Goal: Task Accomplishment & Management: Complete application form

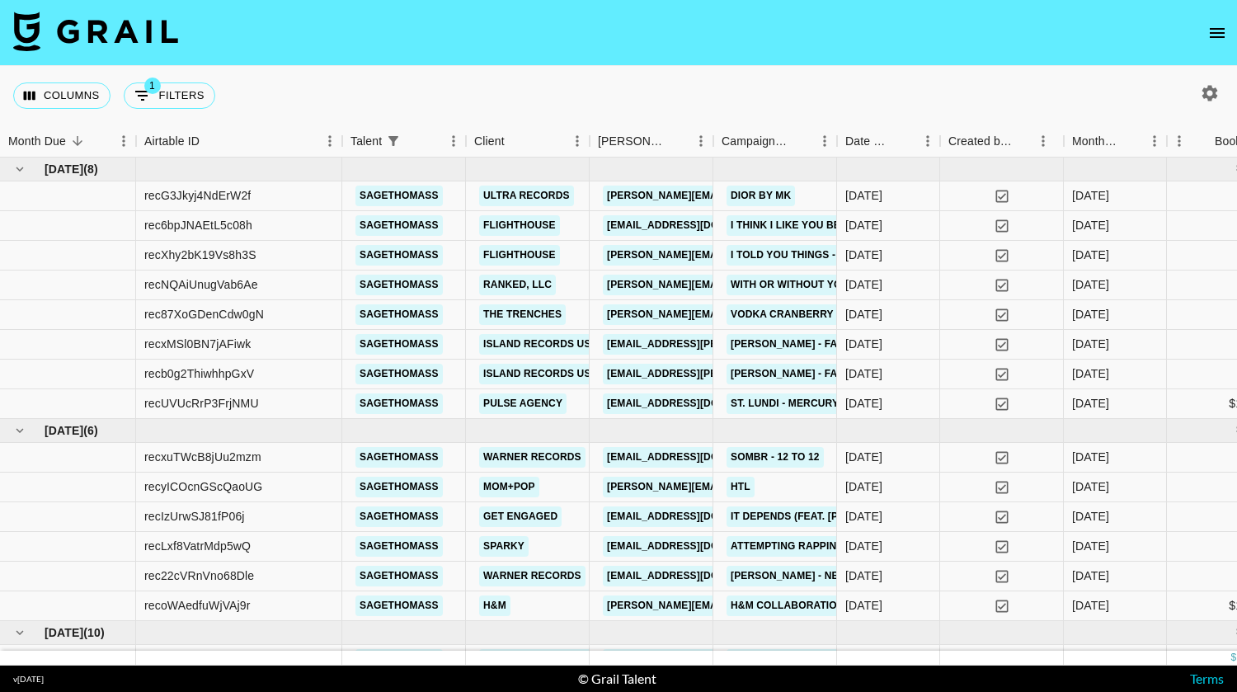
click at [1215, 29] on icon "open drawer" at bounding box center [1217, 33] width 15 height 10
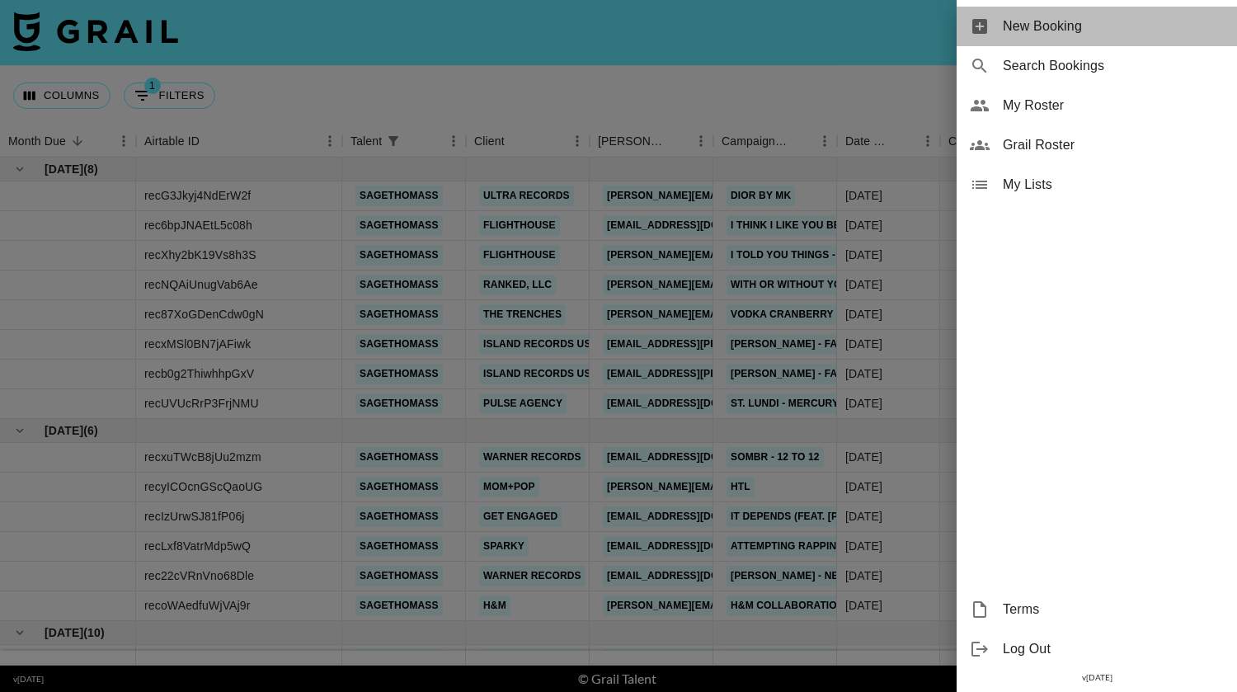
click at [1055, 30] on span "New Booking" at bounding box center [1113, 26] width 221 height 20
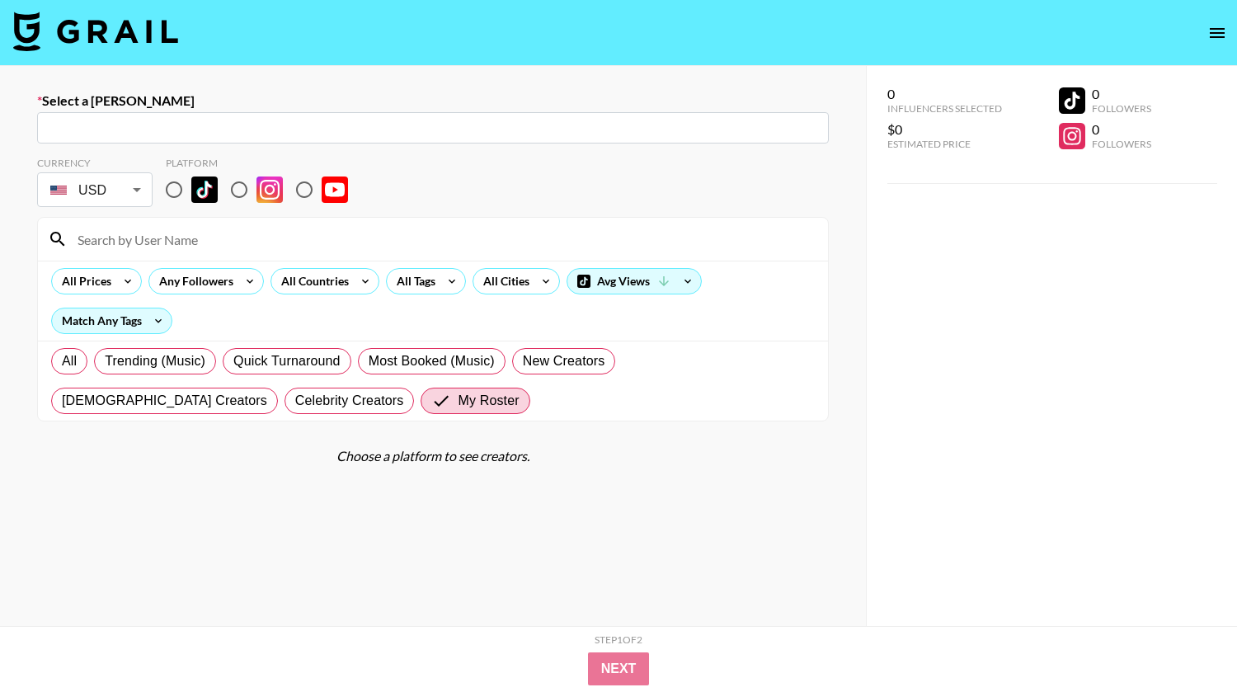
click at [440, 122] on input "text" at bounding box center [433, 128] width 772 height 19
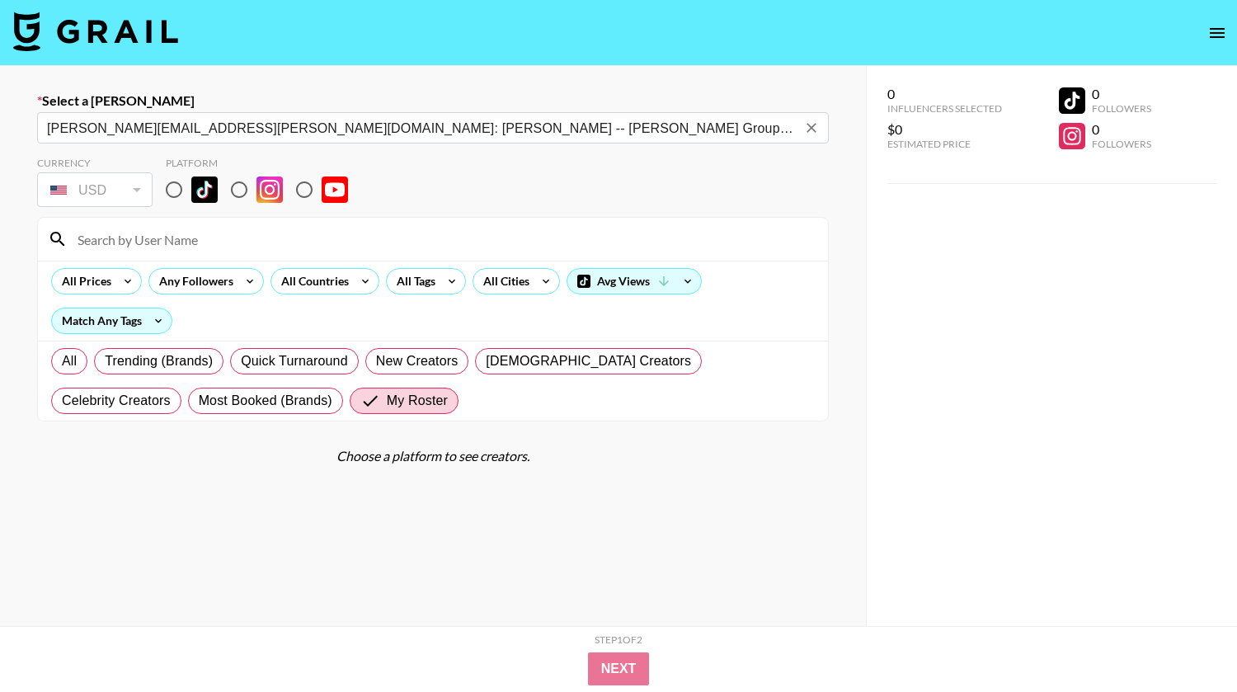
type input "[PERSON_NAME][EMAIL_ADDRESS][PERSON_NAME][DOMAIN_NAME]: [PERSON_NAME] -- [PERSO…"
click at [806, 126] on icon "Clear" at bounding box center [811, 128] width 10 height 10
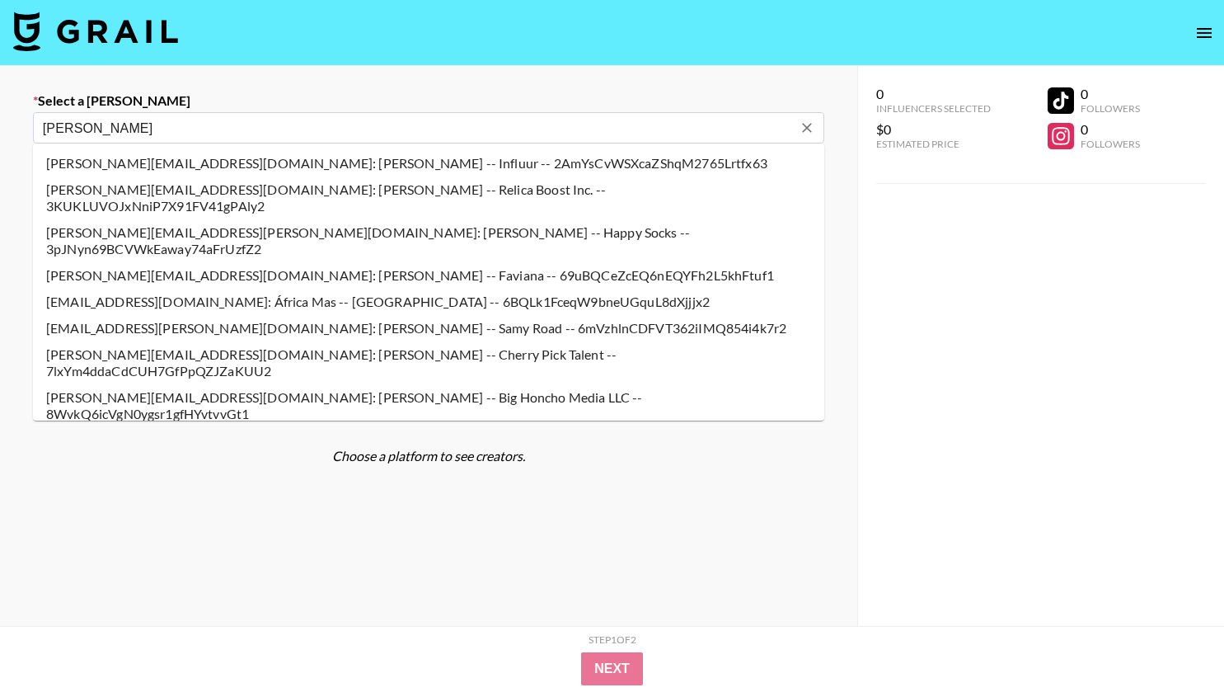
type input "[PERSON_NAME][EMAIL_ADDRESS][PERSON_NAME][DOMAIN_NAME]: [PERSON_NAME] -- Flight…"
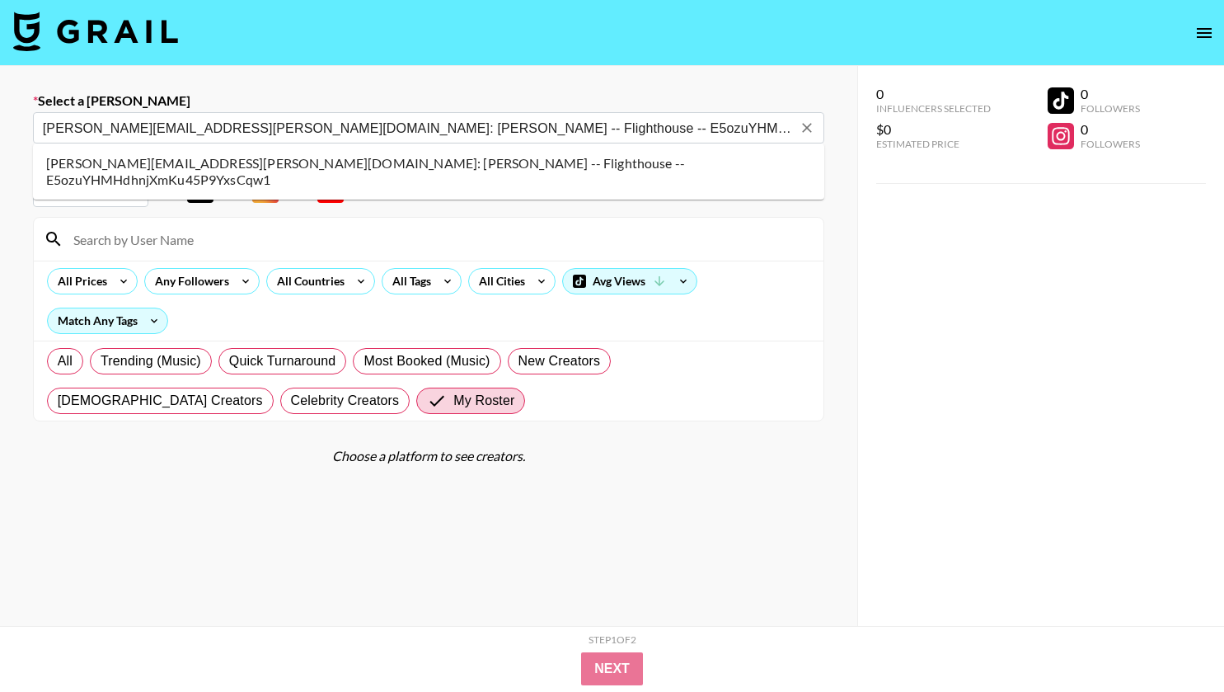
click at [256, 167] on li "[PERSON_NAME][EMAIL_ADDRESS][PERSON_NAME][DOMAIN_NAME]: [PERSON_NAME] -- Flight…" at bounding box center [429, 171] width 792 height 43
select select "Song"
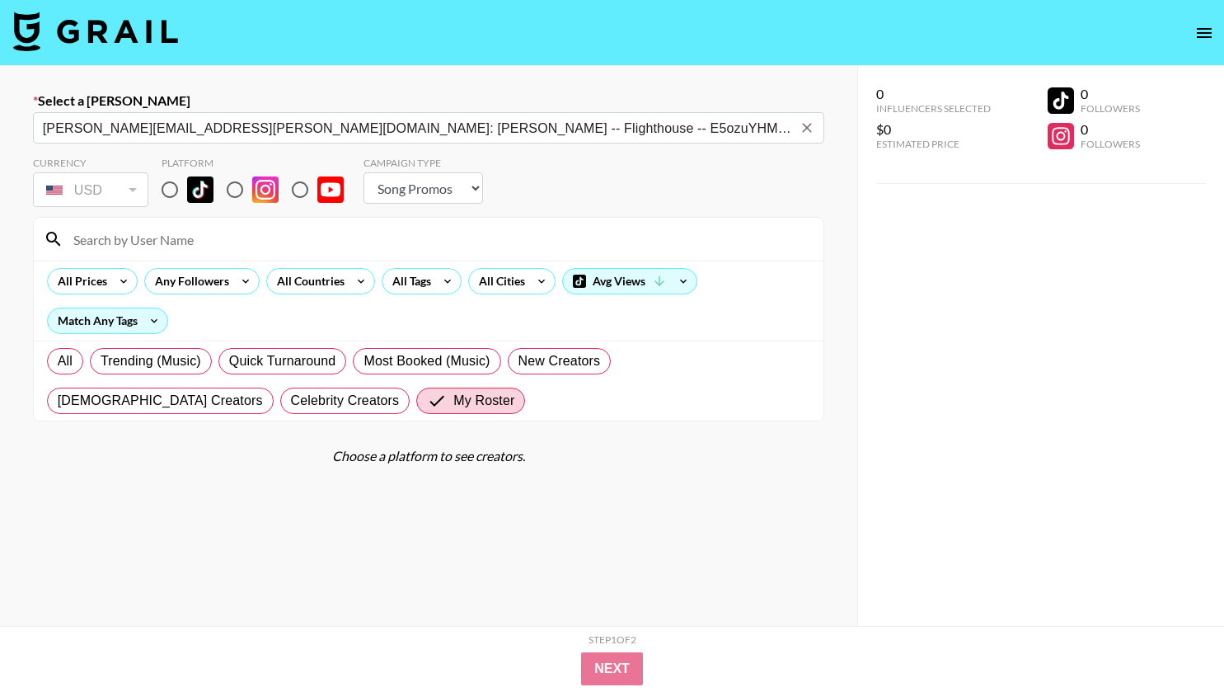
click at [169, 188] on input "radio" at bounding box center [170, 189] width 35 height 35
radio input "true"
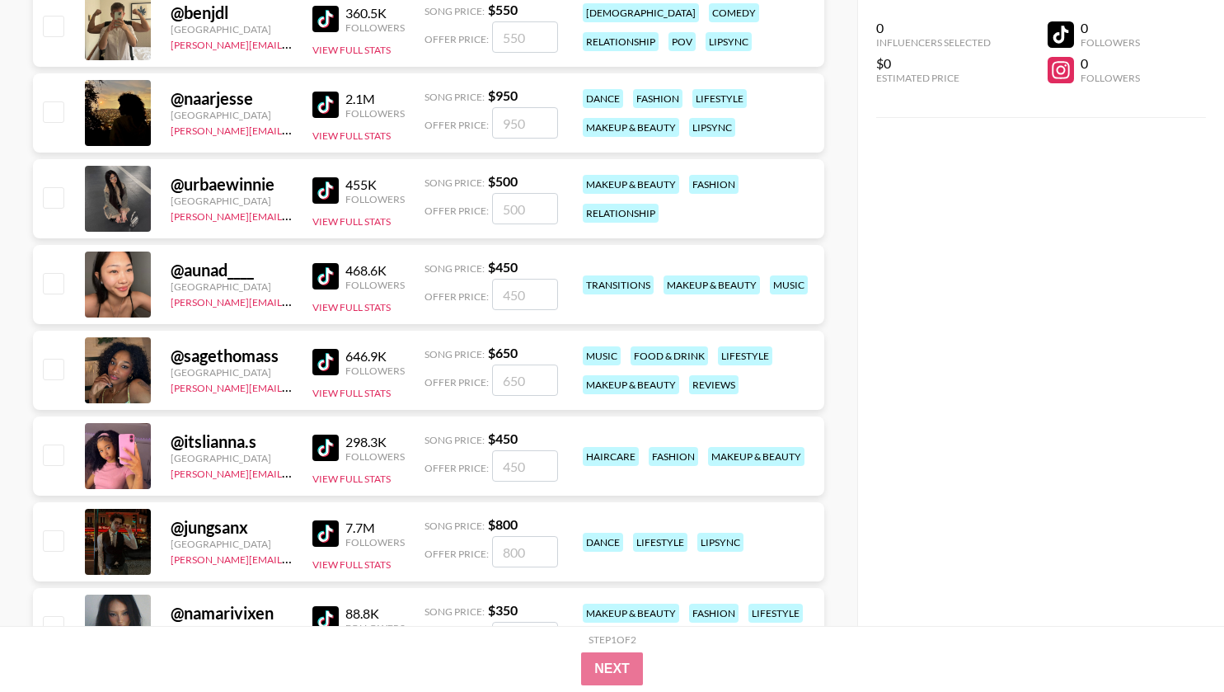
scroll to position [2671, 0]
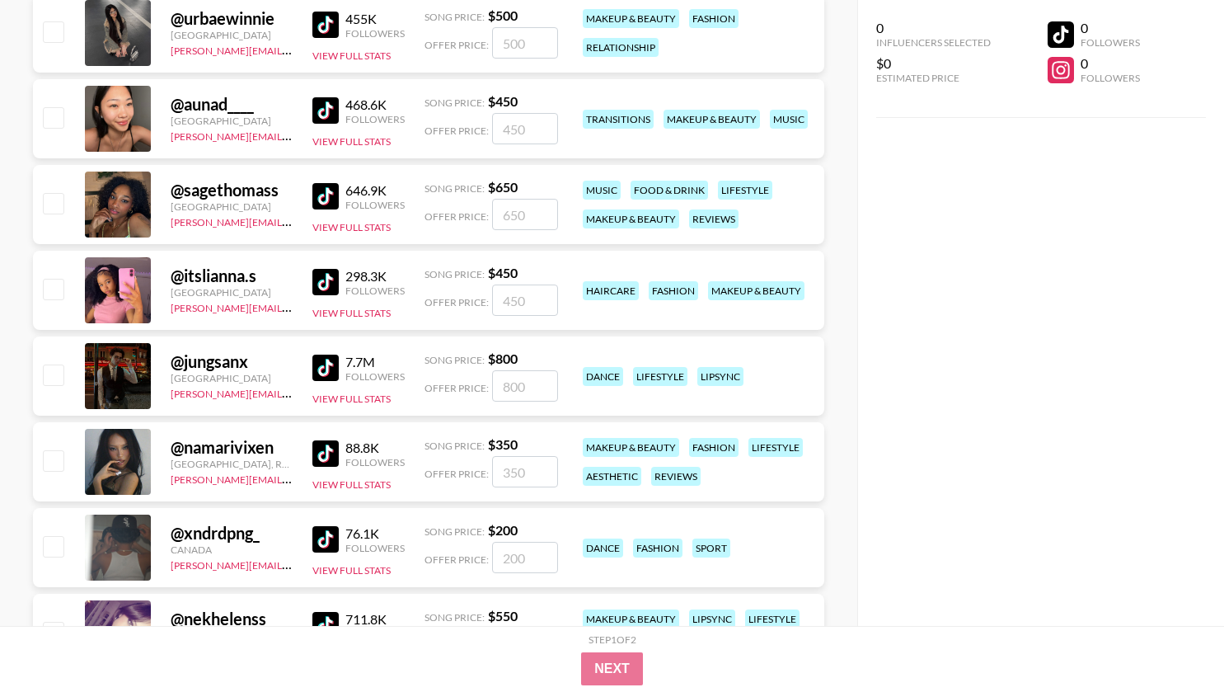
click at [55, 201] on input "checkbox" at bounding box center [53, 203] width 20 height 20
checkbox input "true"
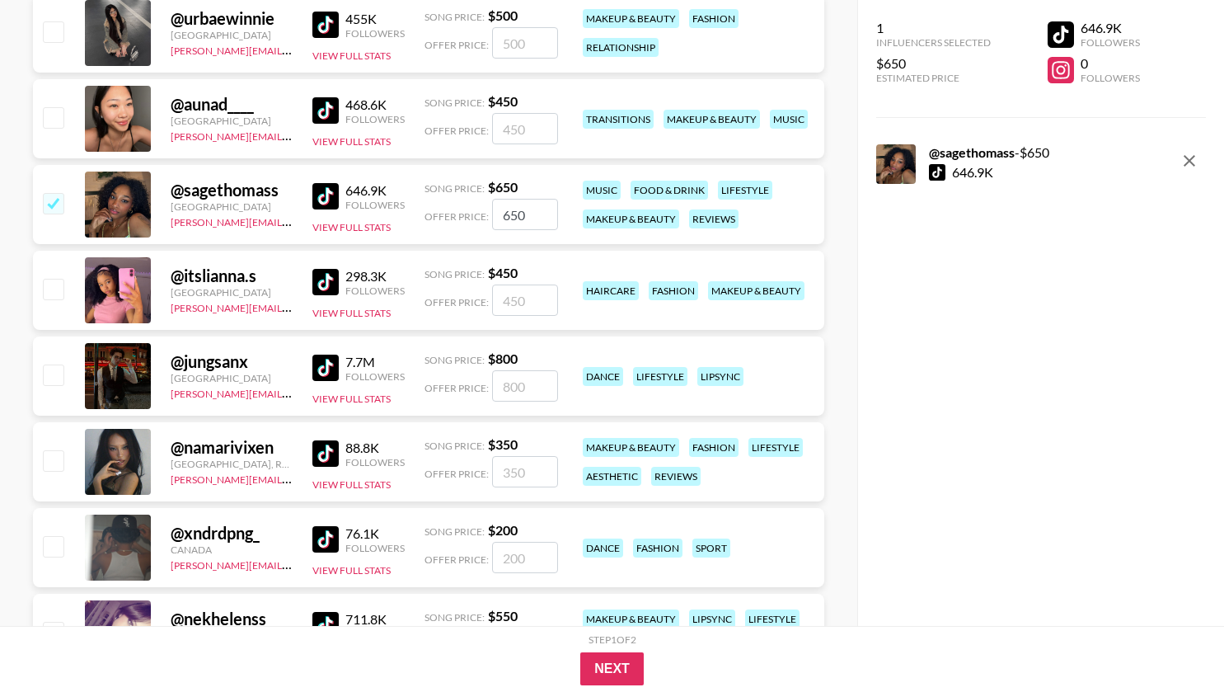
click at [529, 211] on input "650" at bounding box center [525, 214] width 66 height 31
type input "6"
checkbox input "false"
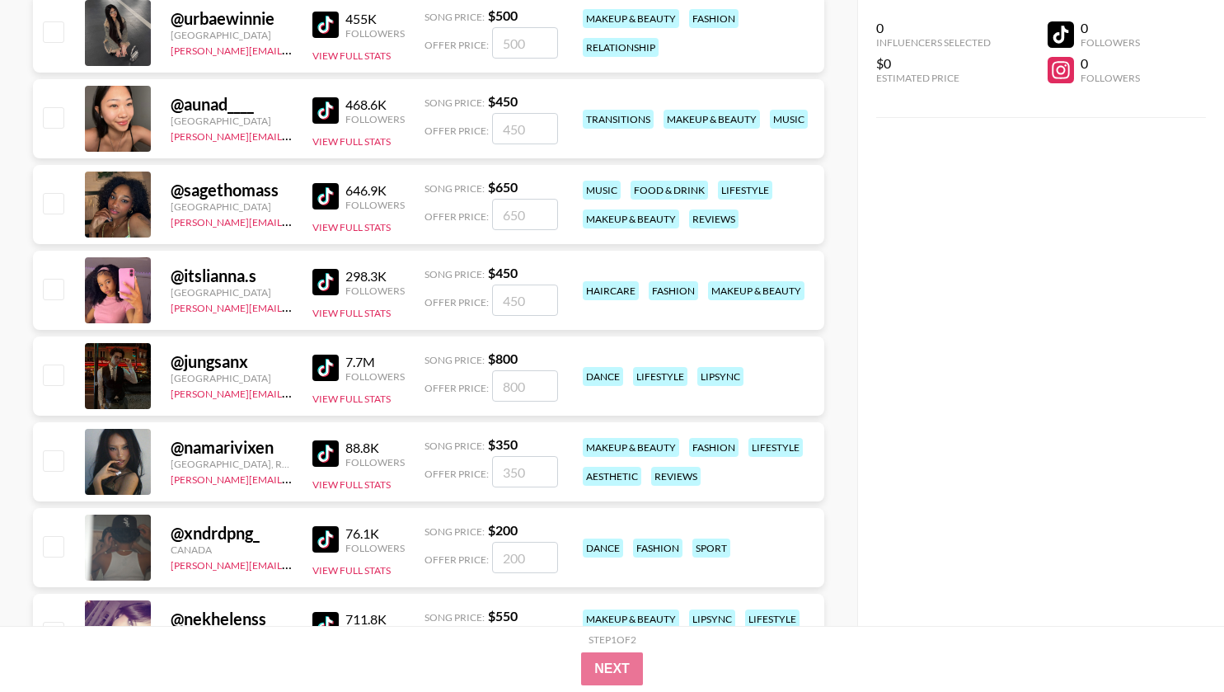
type input "5"
checkbox input "true"
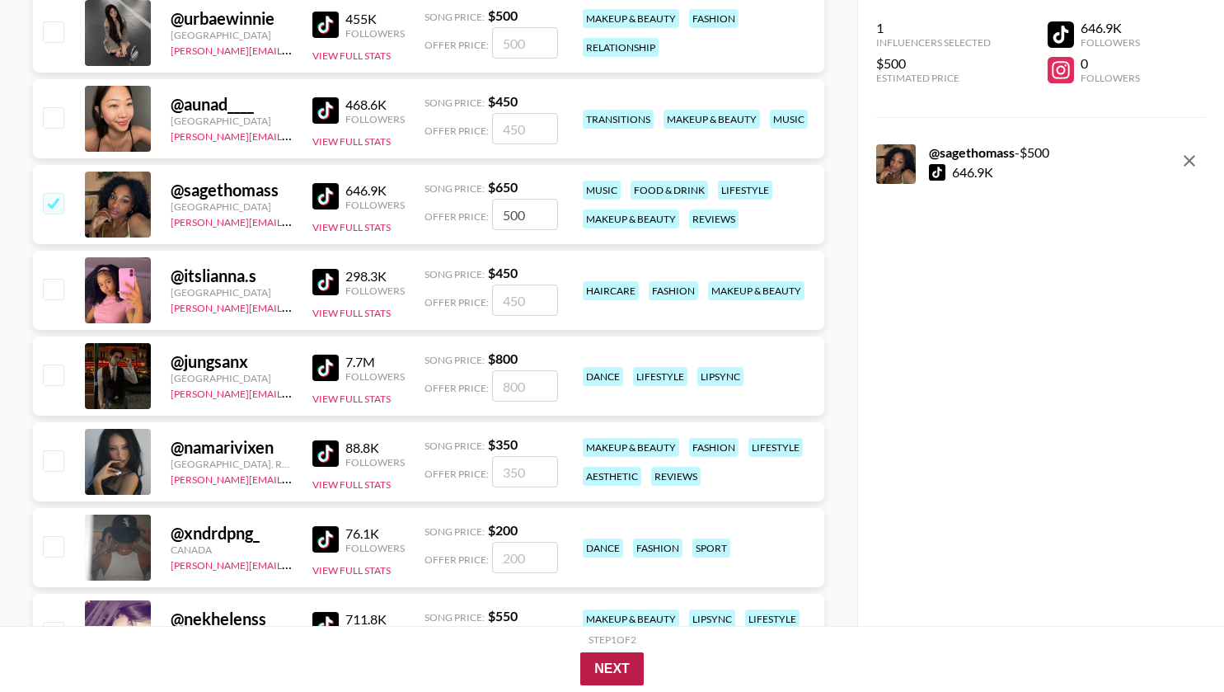
type input "500"
click at [616, 681] on button "Next" at bounding box center [611, 668] width 63 height 33
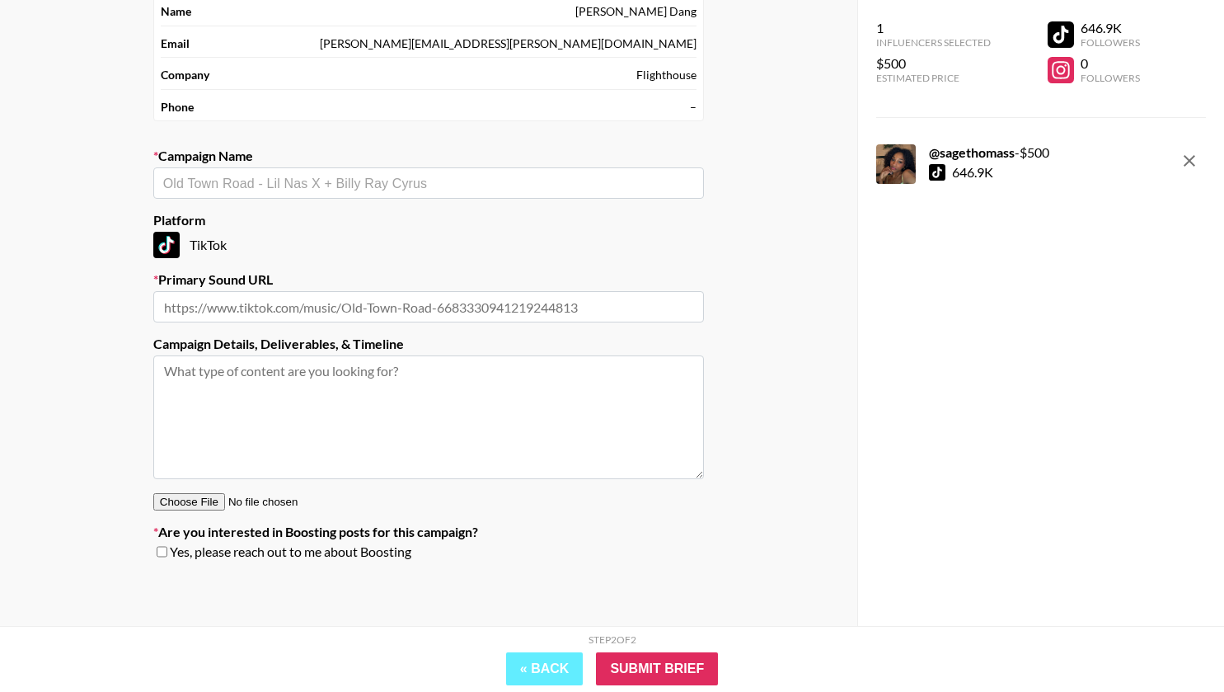
scroll to position [120, 0]
click at [314, 175] on input "text" at bounding box center [428, 183] width 531 height 19
click at [491, 298] on input "text" at bounding box center [428, 306] width 551 height 31
paste input "[URL][DOMAIN_NAME]"
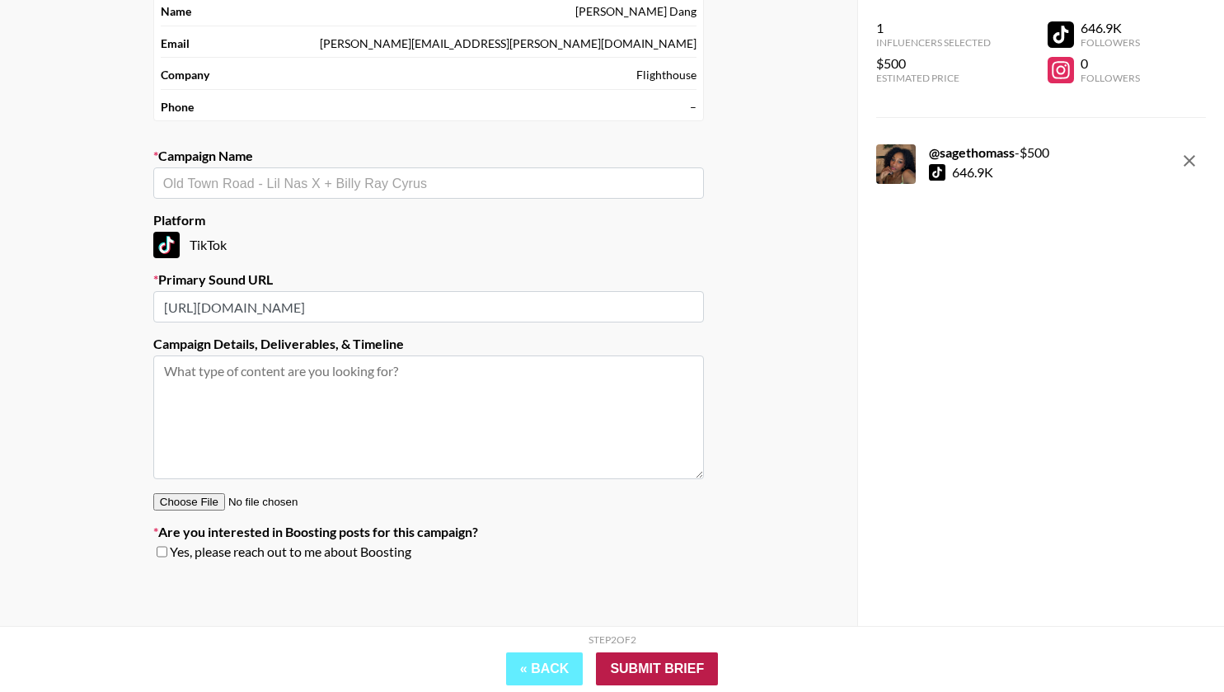
type input "[URL][DOMAIN_NAME]"
click at [443, 183] on input "text" at bounding box center [428, 183] width 531 height 19
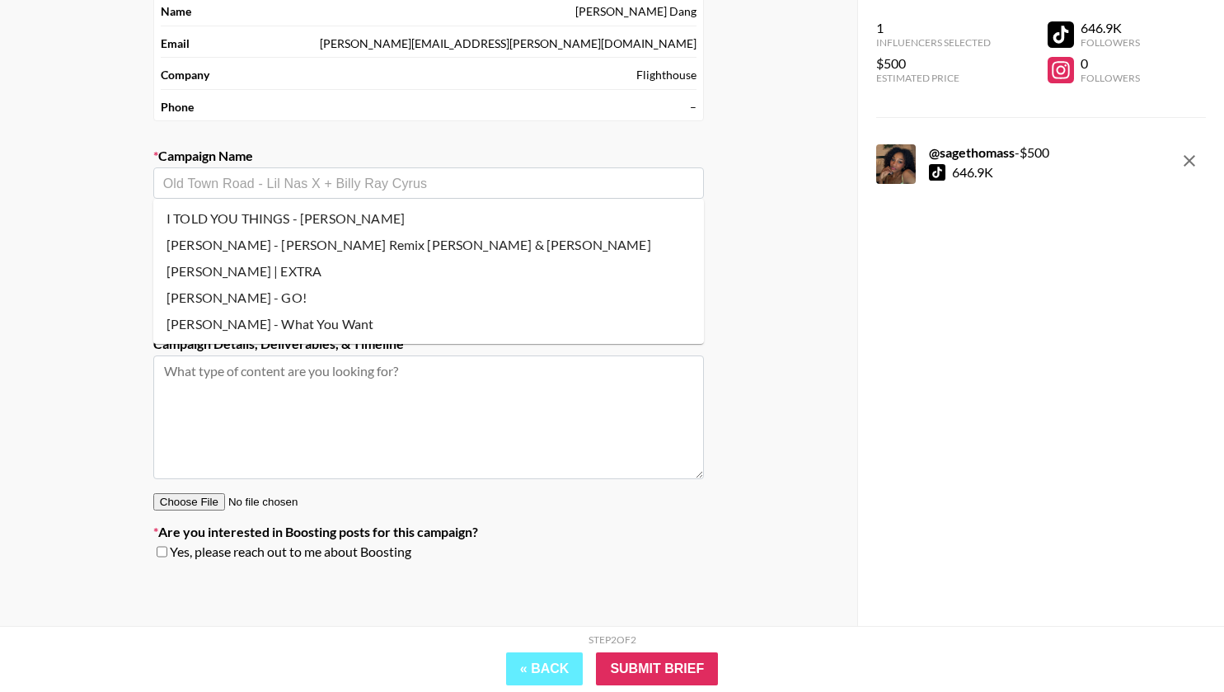
paste input "[PERSON_NAME]"
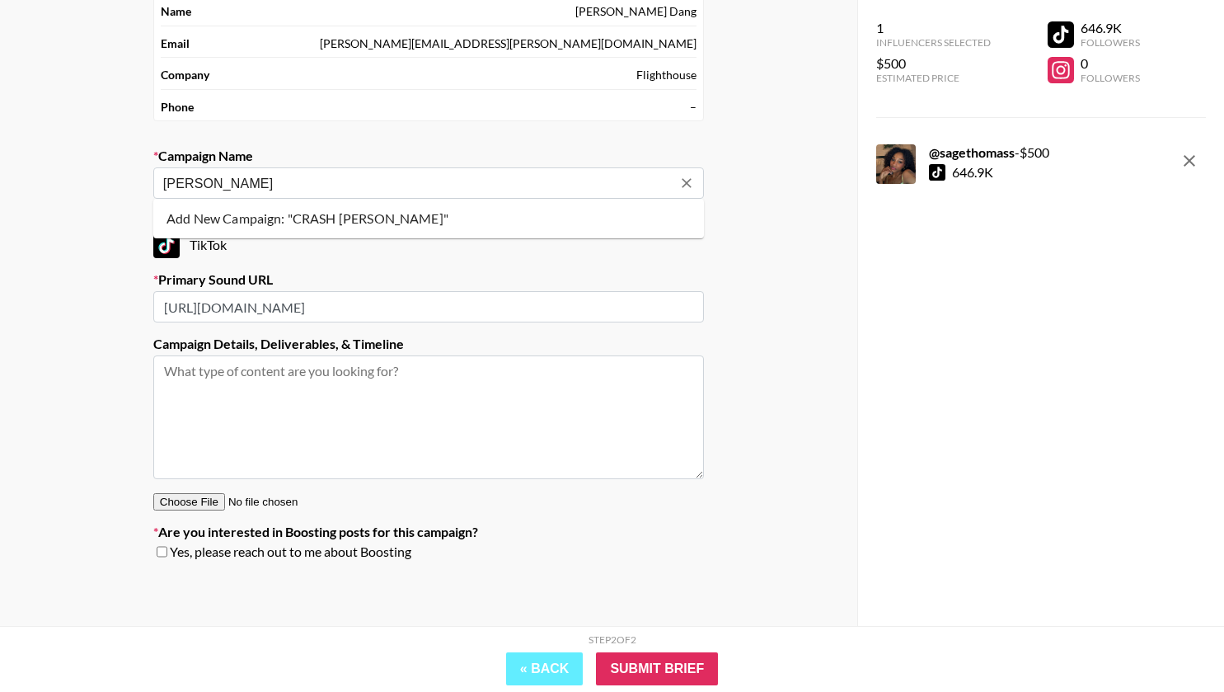
click at [360, 219] on li "Add New Campaign: "CRASH [PERSON_NAME]"" at bounding box center [428, 218] width 551 height 26
click at [166, 176] on input "[PERSON_NAME]" at bounding box center [417, 183] width 509 height 19
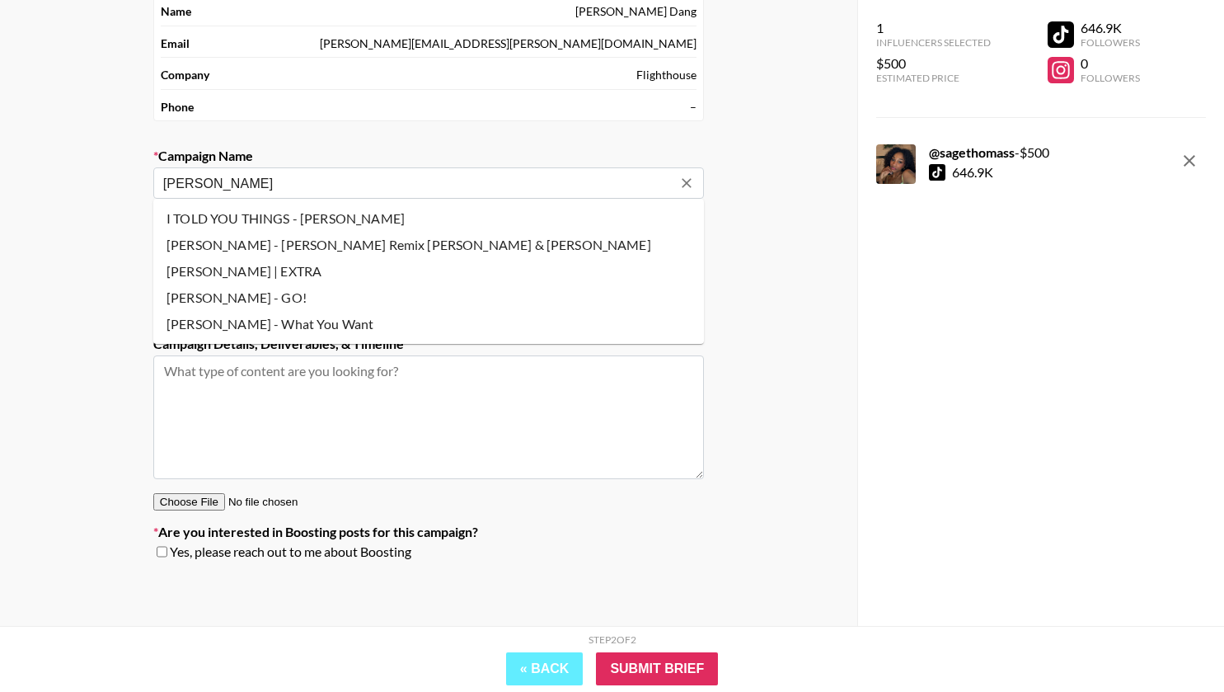
click at [324, 192] on div "CRASH [PERSON_NAME] ​" at bounding box center [428, 182] width 551 height 31
click at [332, 186] on input "[PERSON_NAME]" at bounding box center [417, 183] width 509 height 19
type input "I TOLD YOU THINGS - [PERSON_NAME]"
type input "[URL][DOMAIN_NAME]"
type textarea "TikTok -- TikTok -- TikTok --"
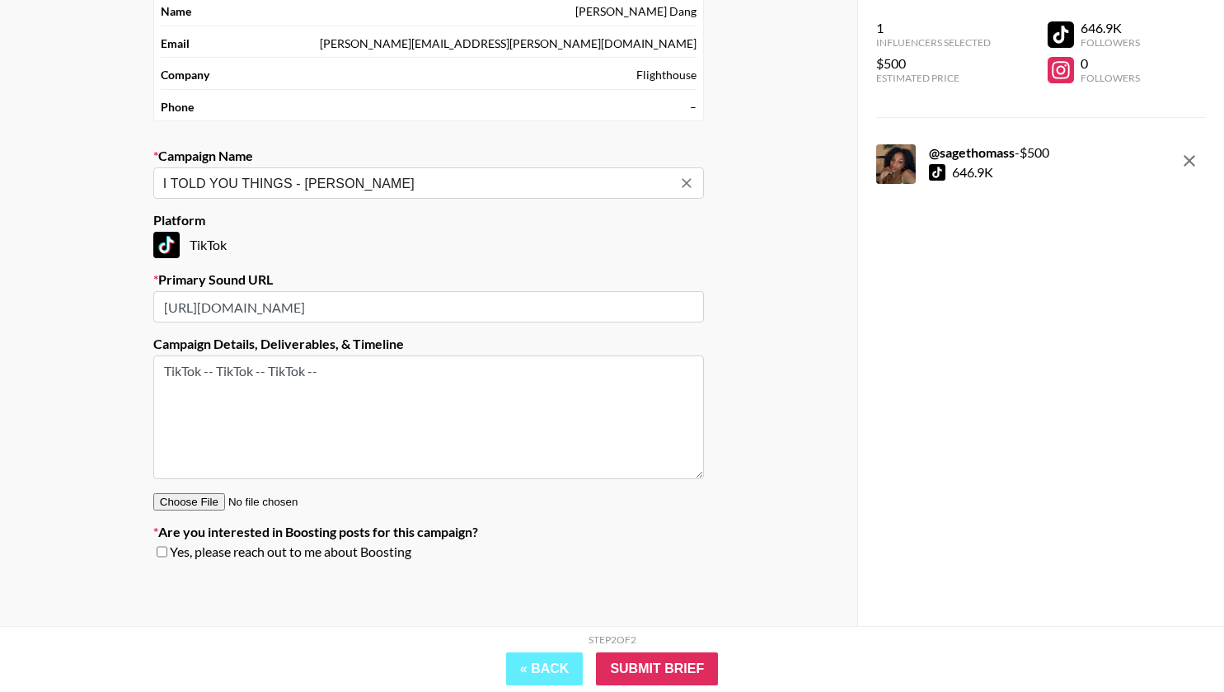
click at [685, 185] on icon "Clear" at bounding box center [687, 183] width 16 height 16
paste input "[PERSON_NAME]"
click at [492, 227] on li "Add New Campaign: "CRASH [PERSON_NAME]"" at bounding box center [428, 218] width 551 height 26
type input "[PERSON_NAME]"
click at [468, 329] on section "Your Details Name [PERSON_NAME] Email [PERSON_NAME][EMAIL_ADDRESS][PERSON_NAME]…" at bounding box center [428, 273] width 577 height 627
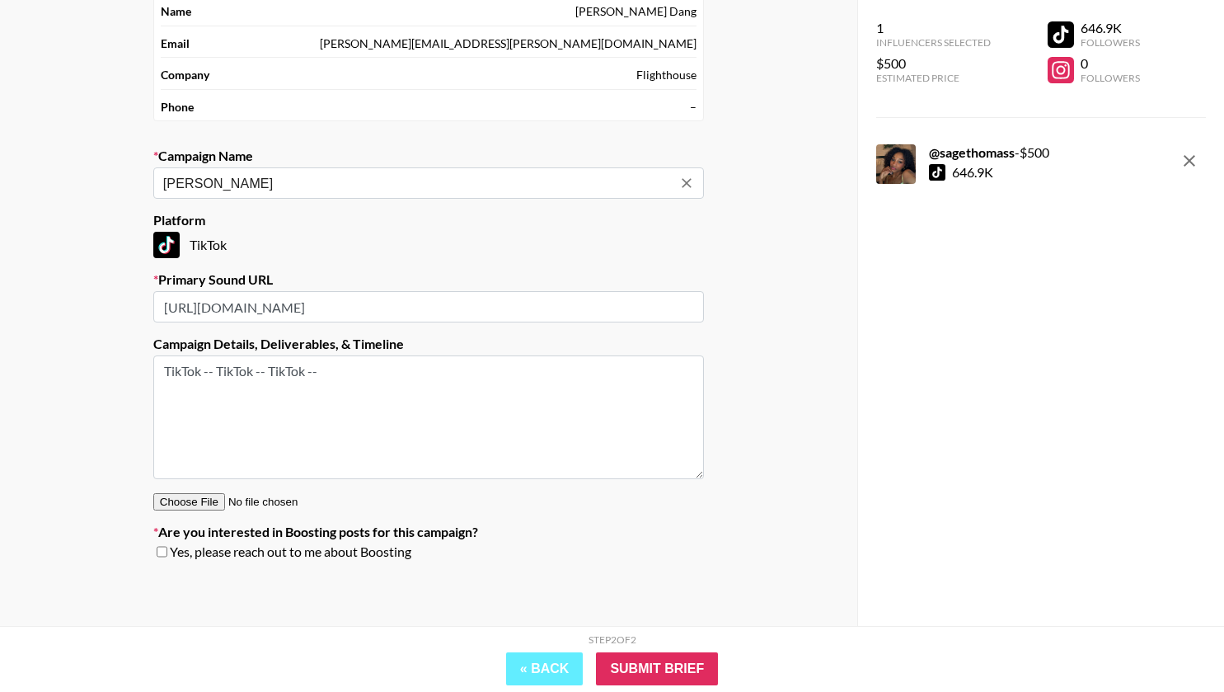
click at [480, 313] on input "[URL][DOMAIN_NAME]" at bounding box center [428, 306] width 551 height 31
paste input "[URL][DOMAIN_NAME]"
type input "[URL][DOMAIN_NAME]"
click at [506, 348] on label "Campaign Details, Deliverables, & Timeline" at bounding box center [428, 344] width 551 height 16
click at [659, 675] on input "Submit Brief" at bounding box center [657, 668] width 122 height 33
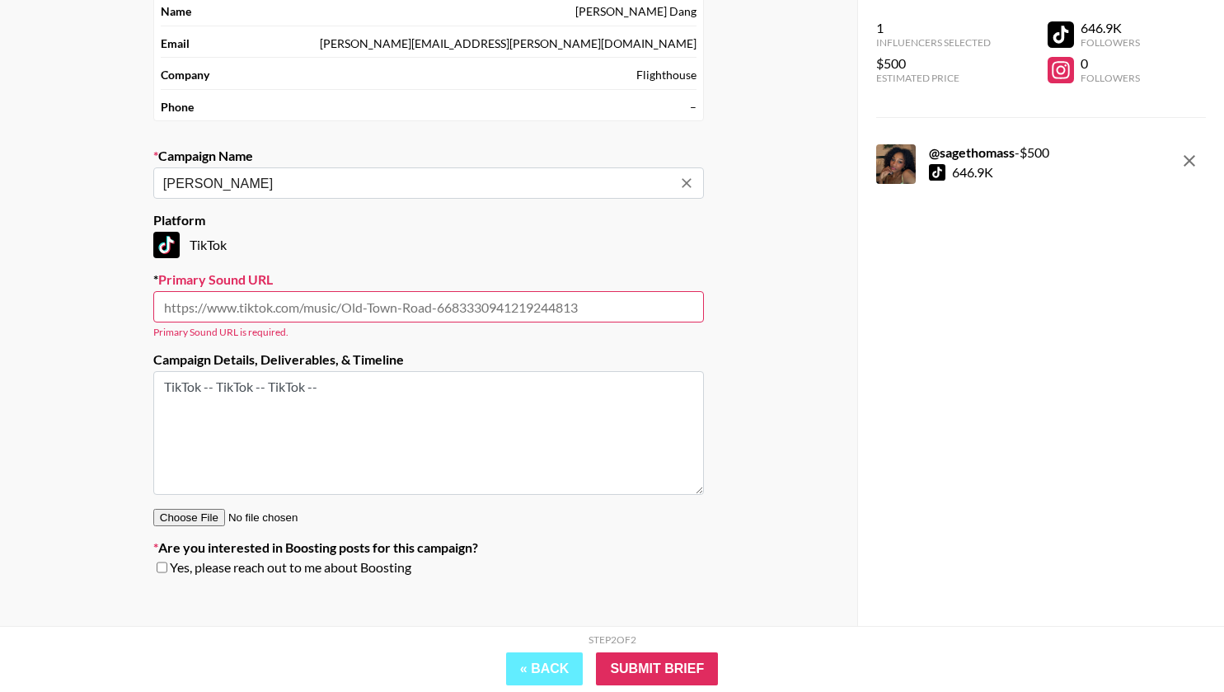
paste input "[URL][DOMAIN_NAME]"
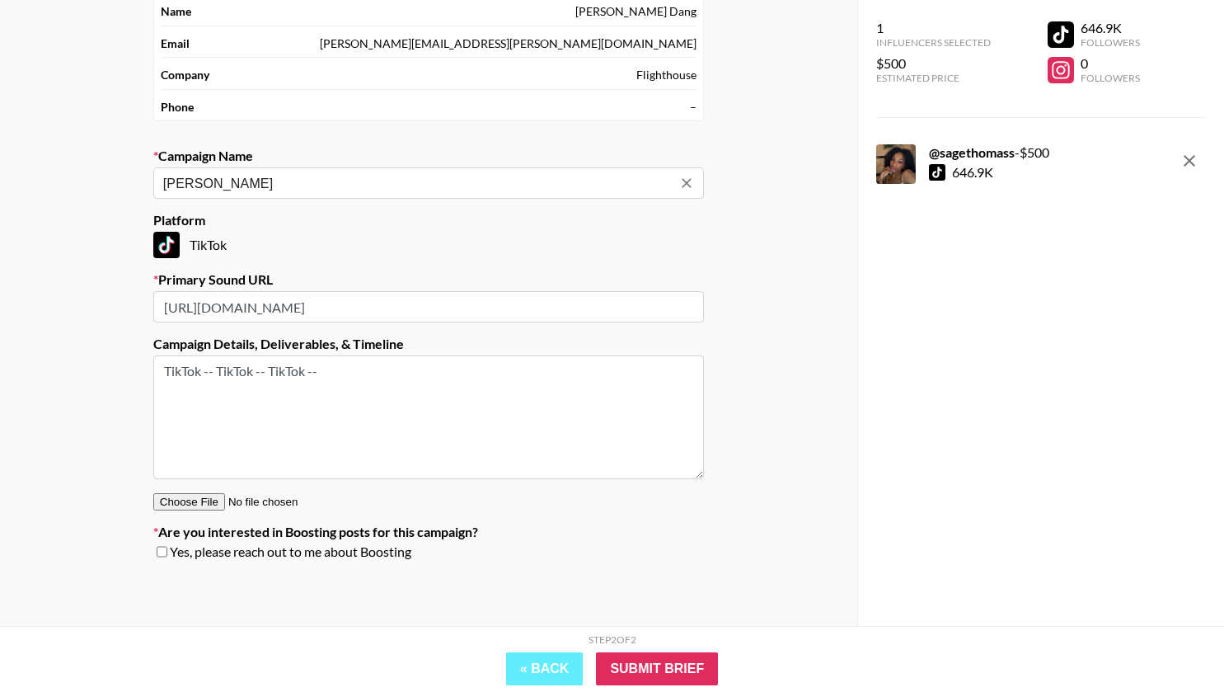
scroll to position [0, 4250]
type input "[URL][DOMAIN_NAME]"
click at [464, 303] on input "[URL][DOMAIN_NAME]" at bounding box center [428, 306] width 551 height 31
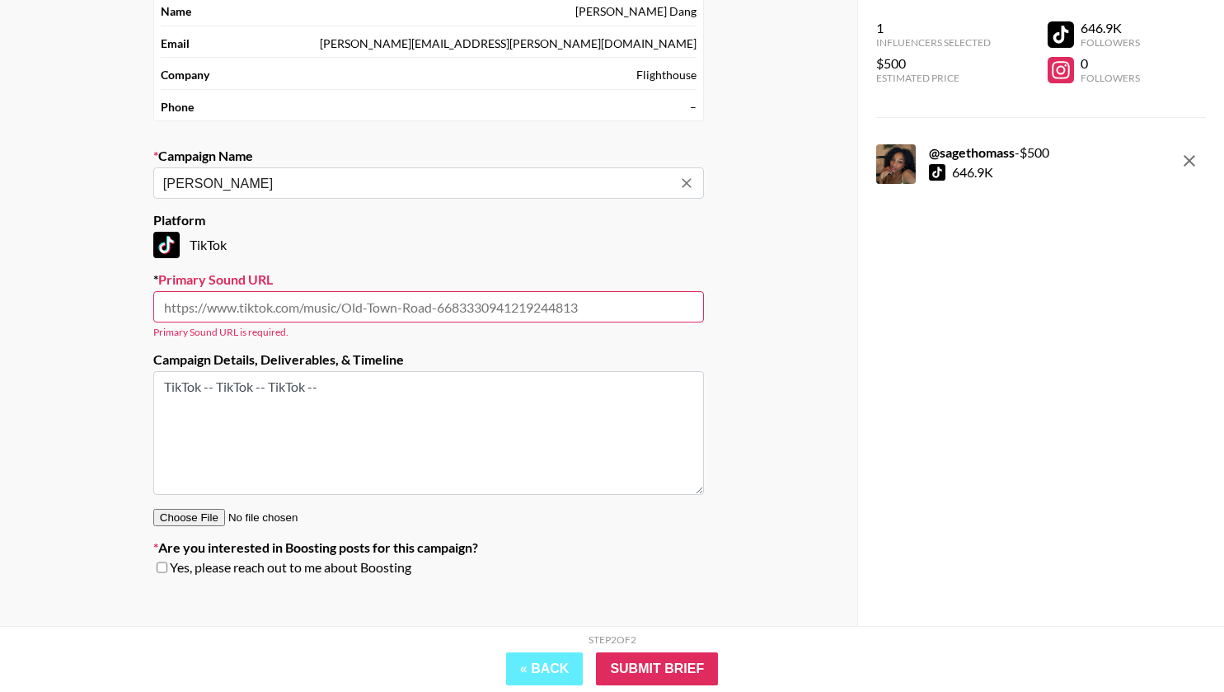
paste input "[URL][DOMAIN_NAME]"
type input "[URL][DOMAIN_NAME]"
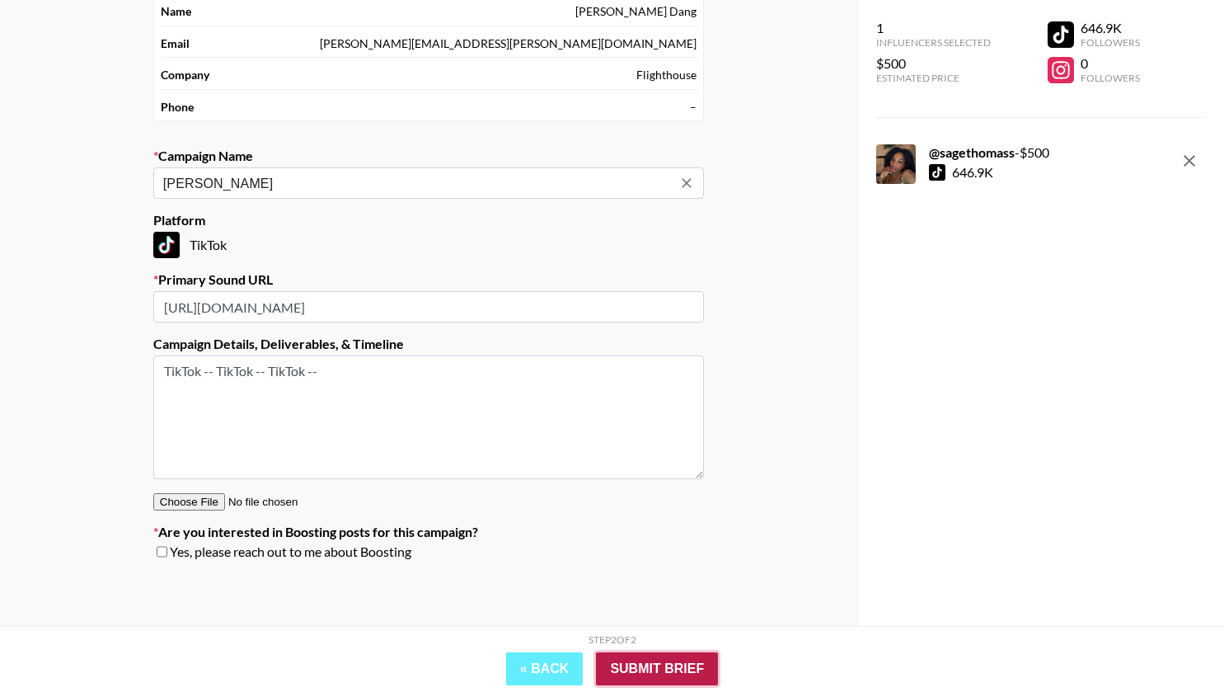
click at [661, 667] on input "Submit Brief" at bounding box center [657, 668] width 122 height 33
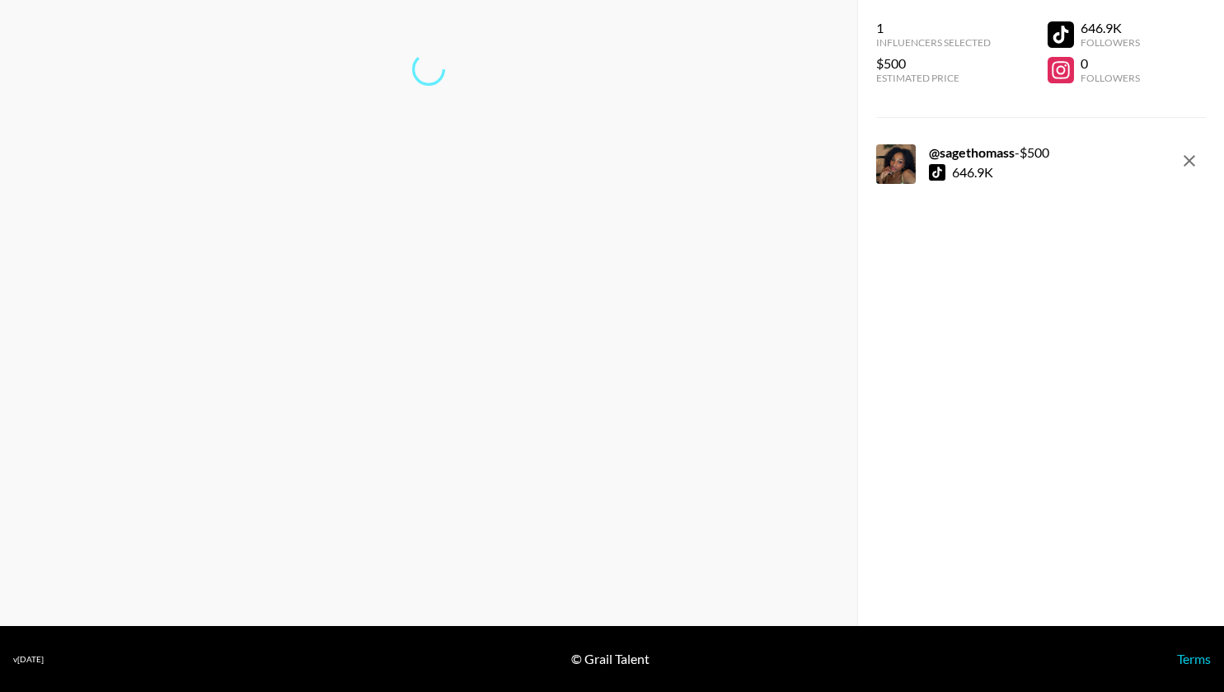
scroll to position [66, 0]
click at [416, 122] on link "Return to dashboard..." at bounding box center [428, 123] width 125 height 16
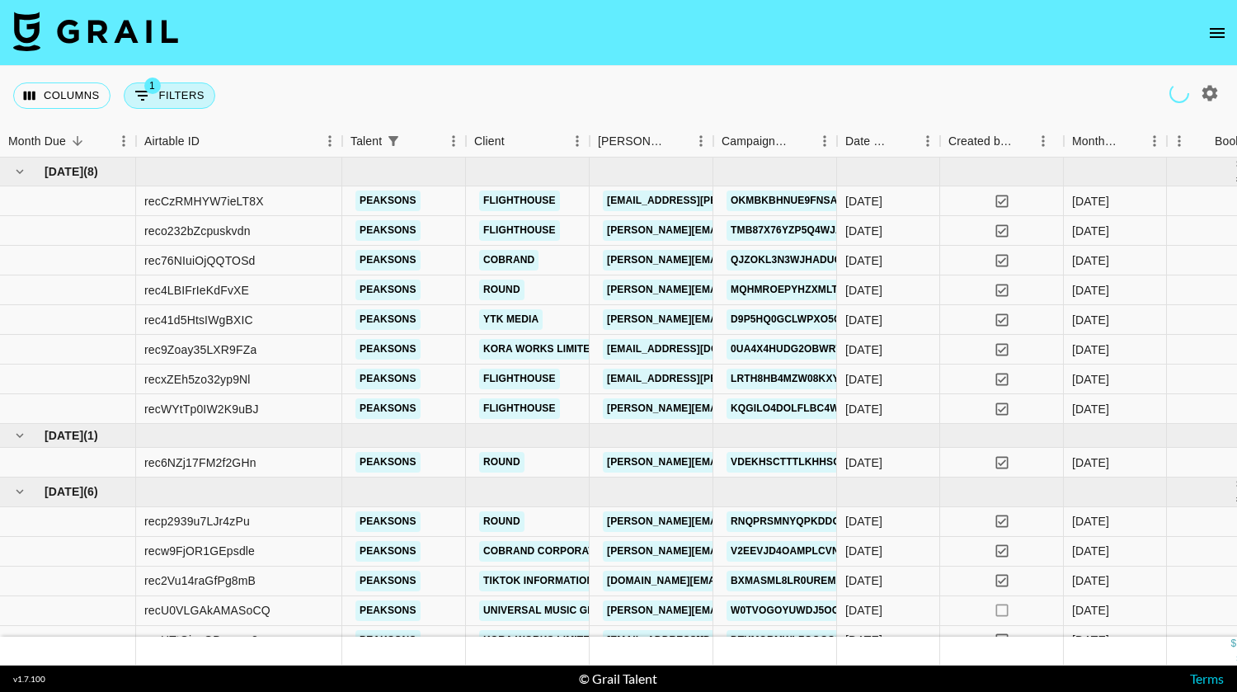
click at [188, 97] on button "1 Filters" at bounding box center [170, 95] width 92 height 26
select select "talentName"
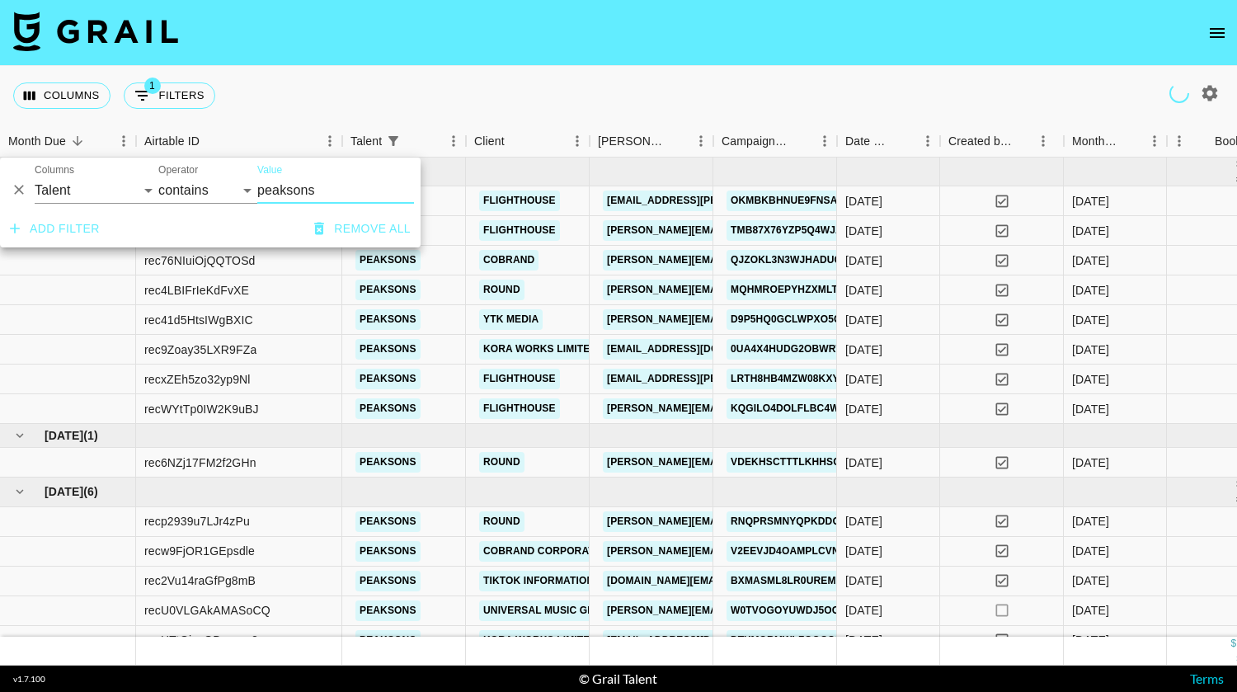
click at [12, 180] on button "Delete" at bounding box center [19, 189] width 25 height 25
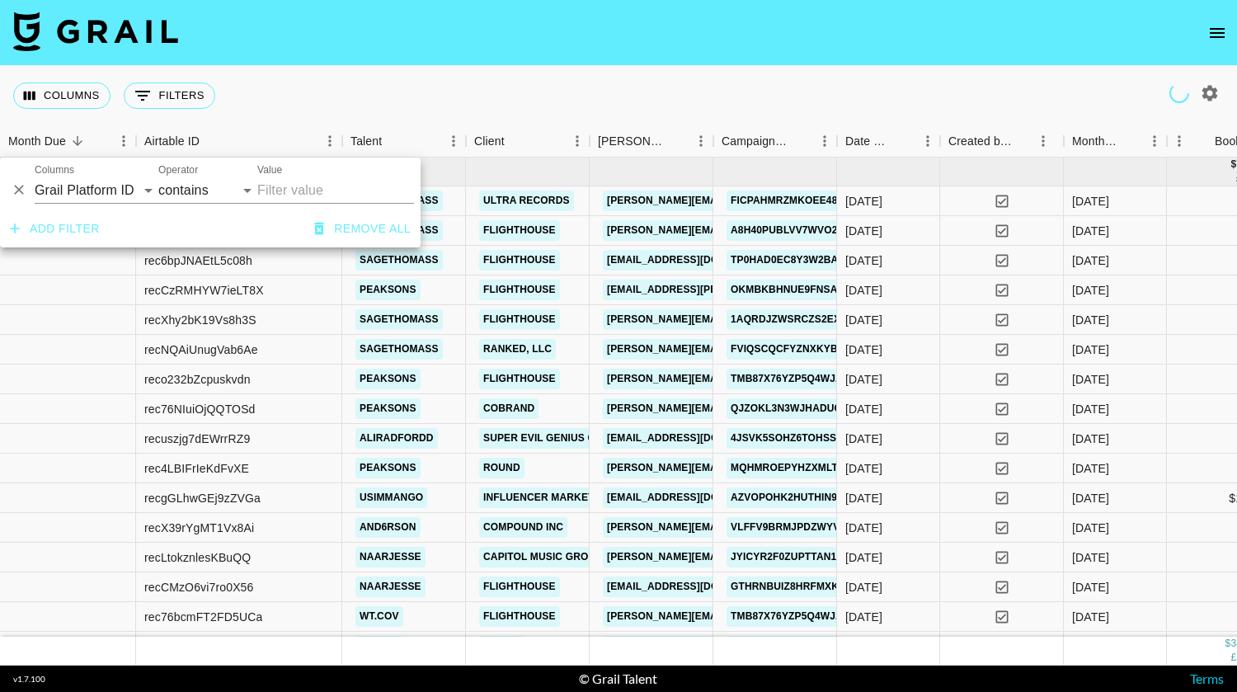
click at [505, 87] on div "Columns 0 Filters + Booking" at bounding box center [618, 95] width 1237 height 59
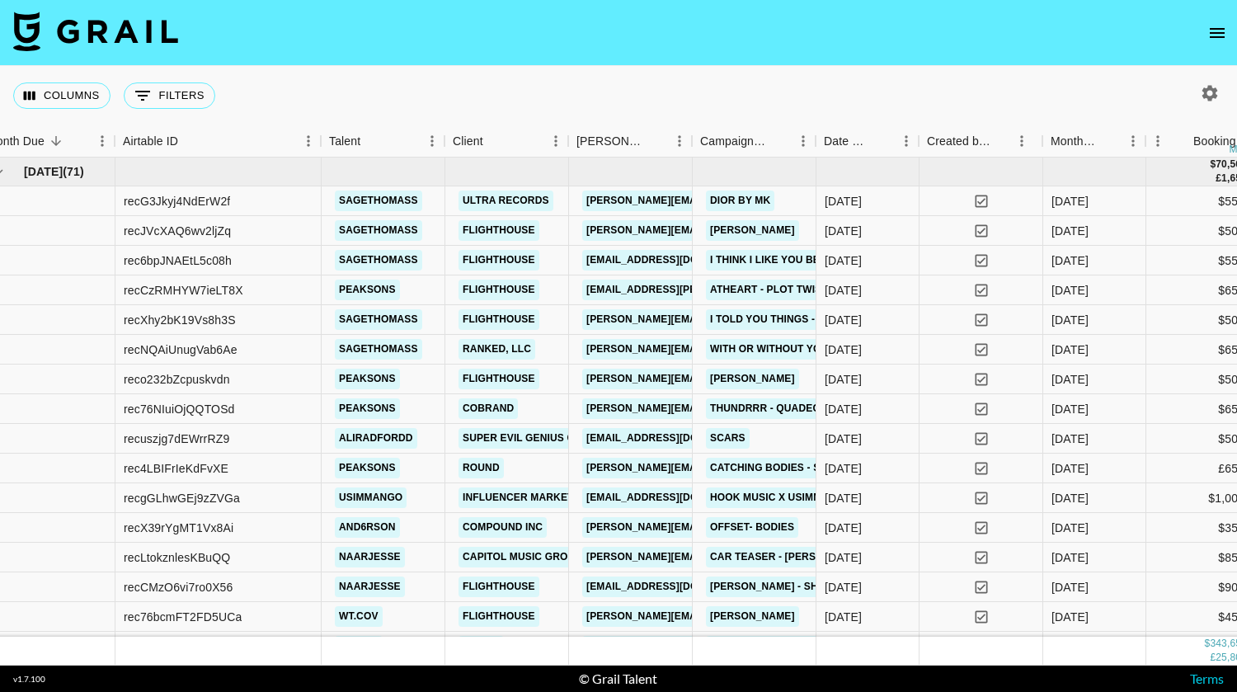
scroll to position [0, 21]
drag, startPoint x: 251, startPoint y: 228, endPoint x: 106, endPoint y: 227, distance: 145.1
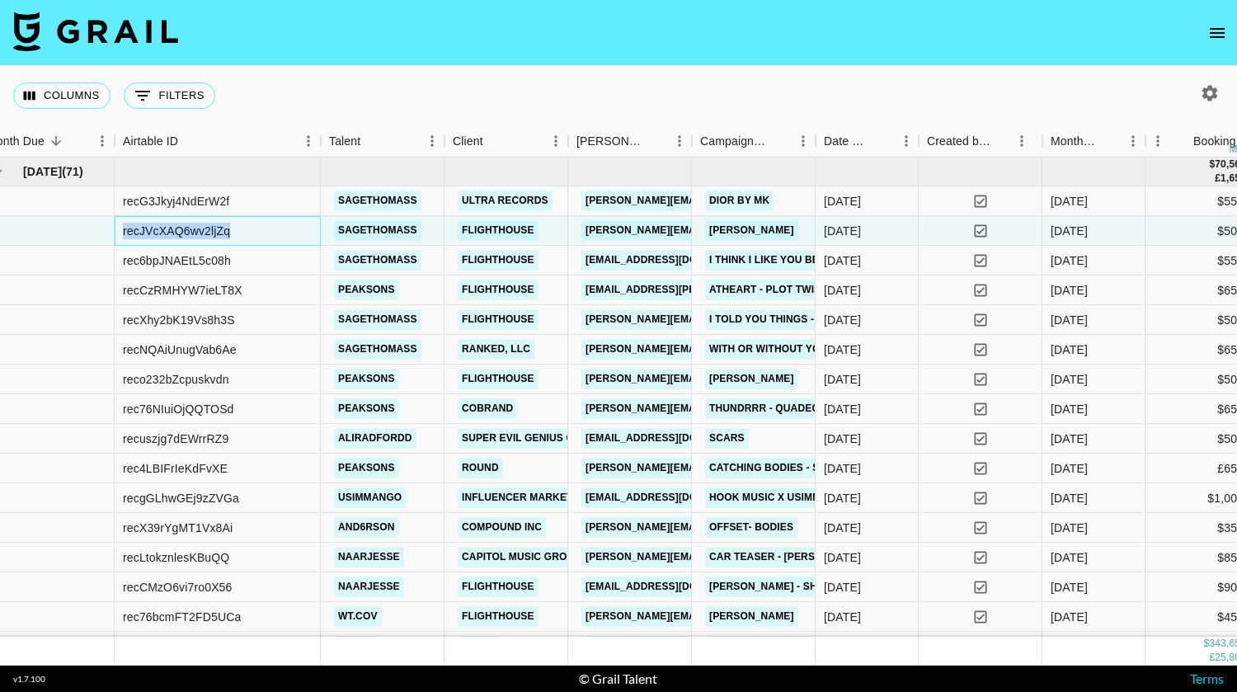
copy div "recJVcXAQ6wv2ljZq"
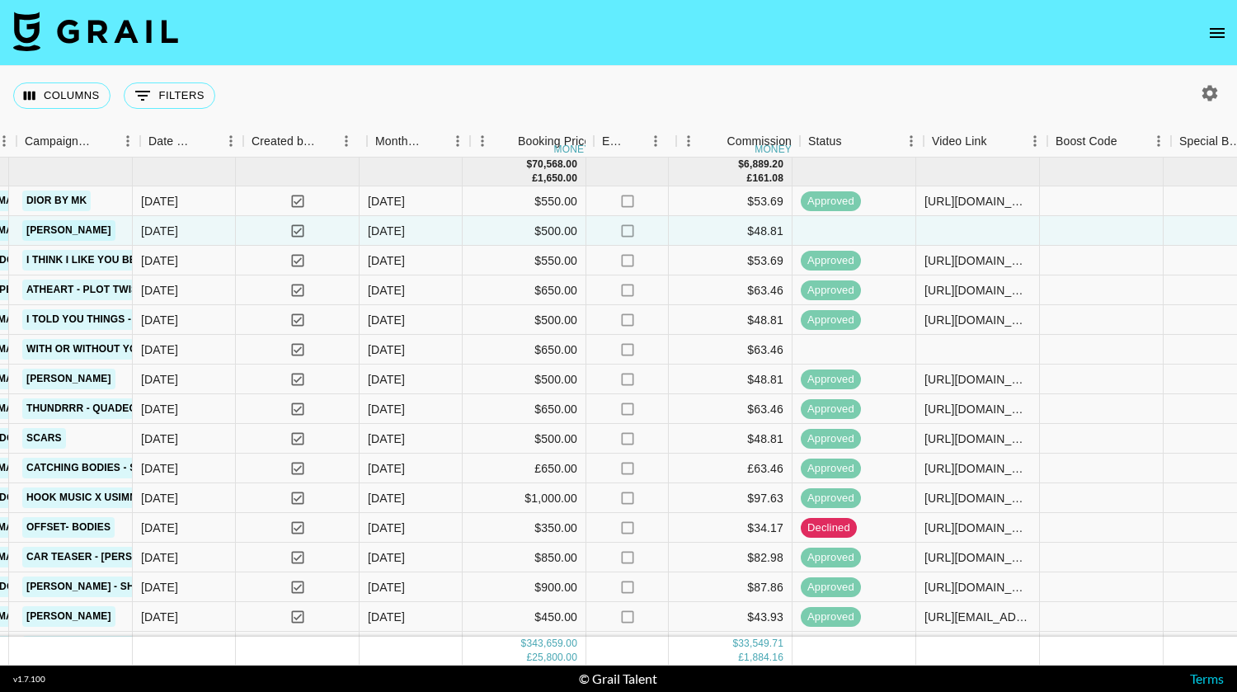
scroll to position [0, 706]
click at [948, 228] on div at bounding box center [976, 231] width 124 height 30
type input "https://www.tiktok.com/@sagethomass/video/7543318380980260109?_t=ZT-8zETdRgwGbd…"
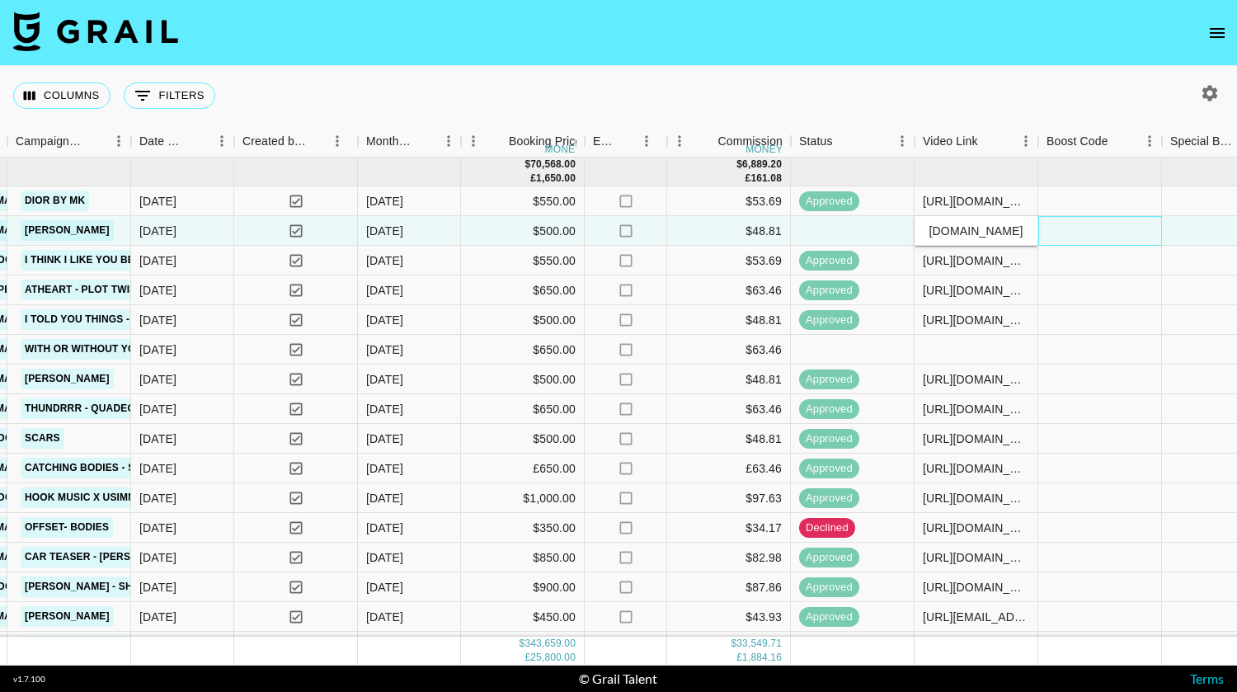
click at [1095, 220] on div at bounding box center [1100, 231] width 124 height 30
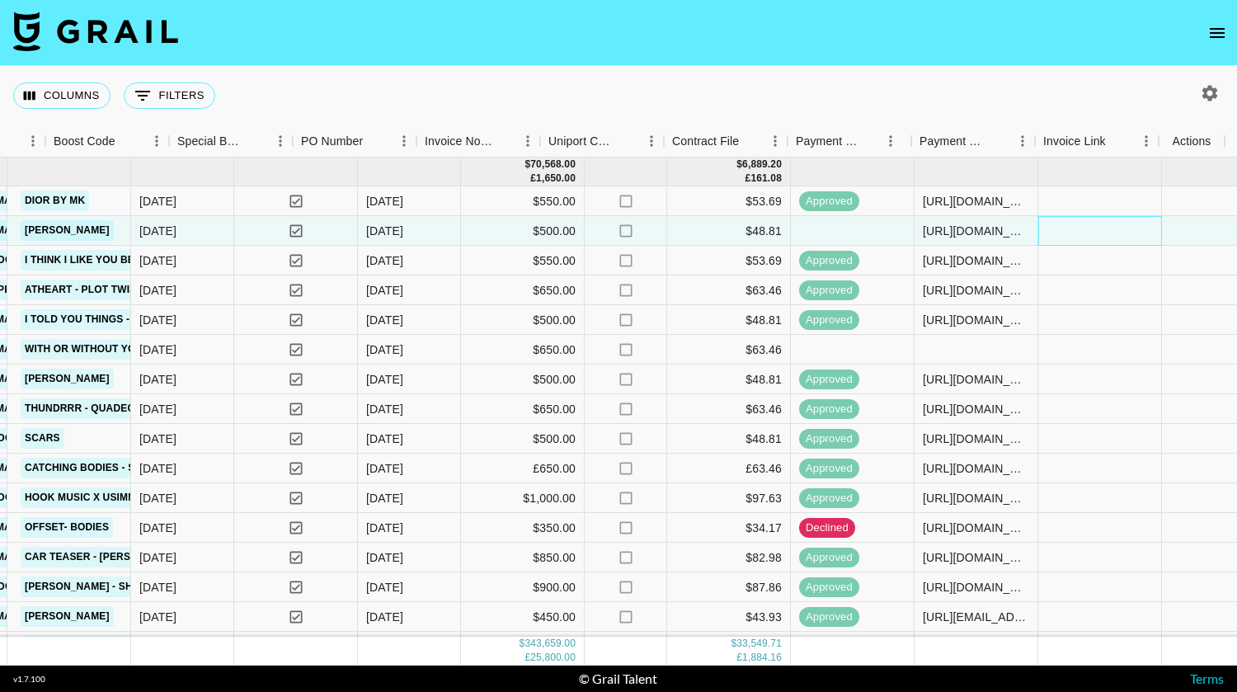
scroll to position [0, 1699]
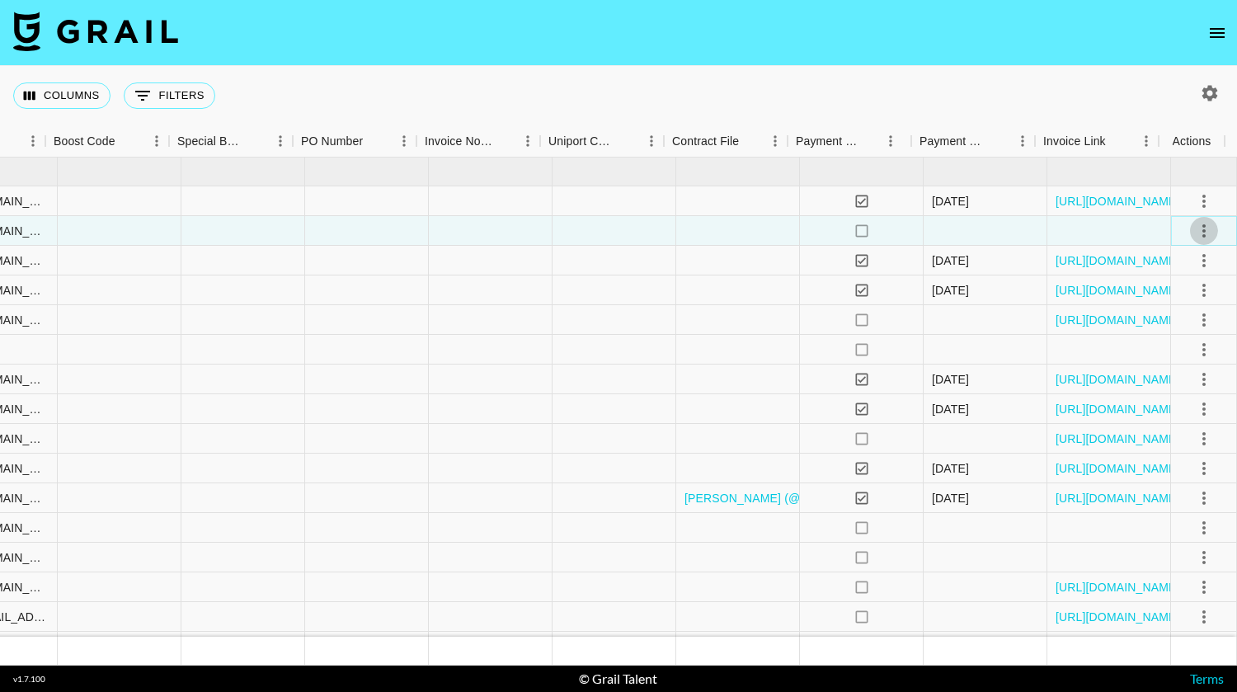
click at [1194, 222] on icon "select merge strategy" at bounding box center [1204, 231] width 20 height 20
click at [1182, 378] on div "Approve" at bounding box center [1168, 385] width 50 height 20
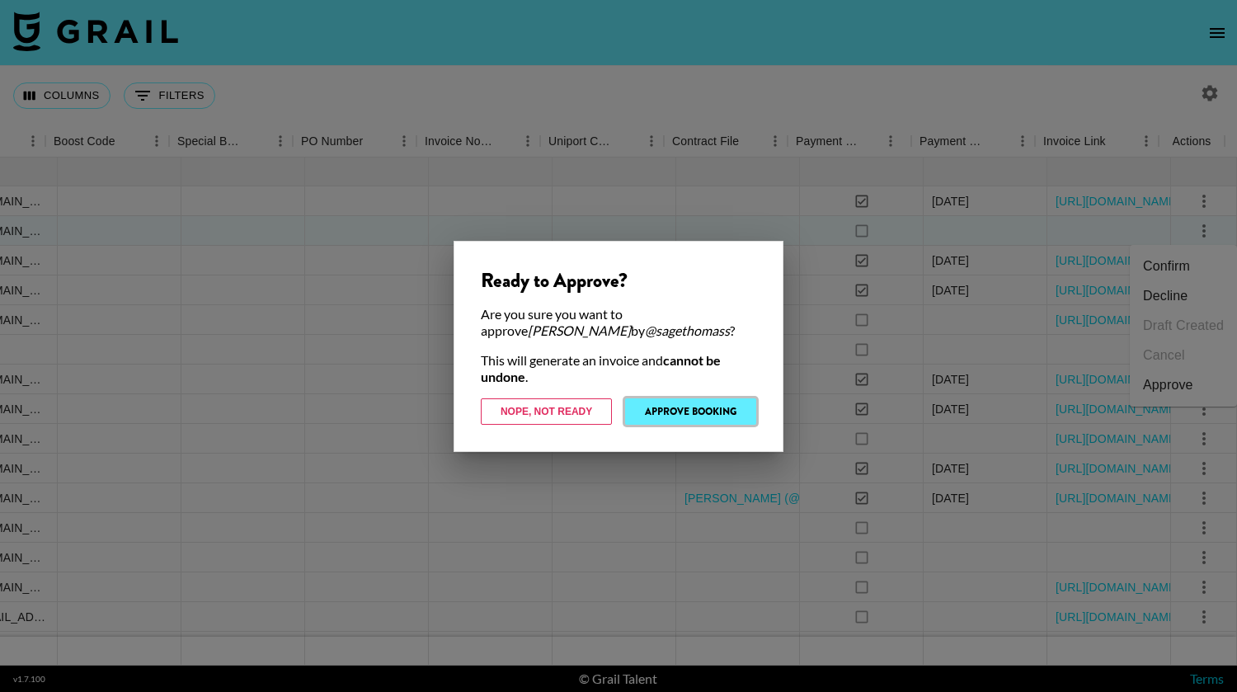
click at [703, 412] on button "Approve Booking" at bounding box center [690, 411] width 131 height 26
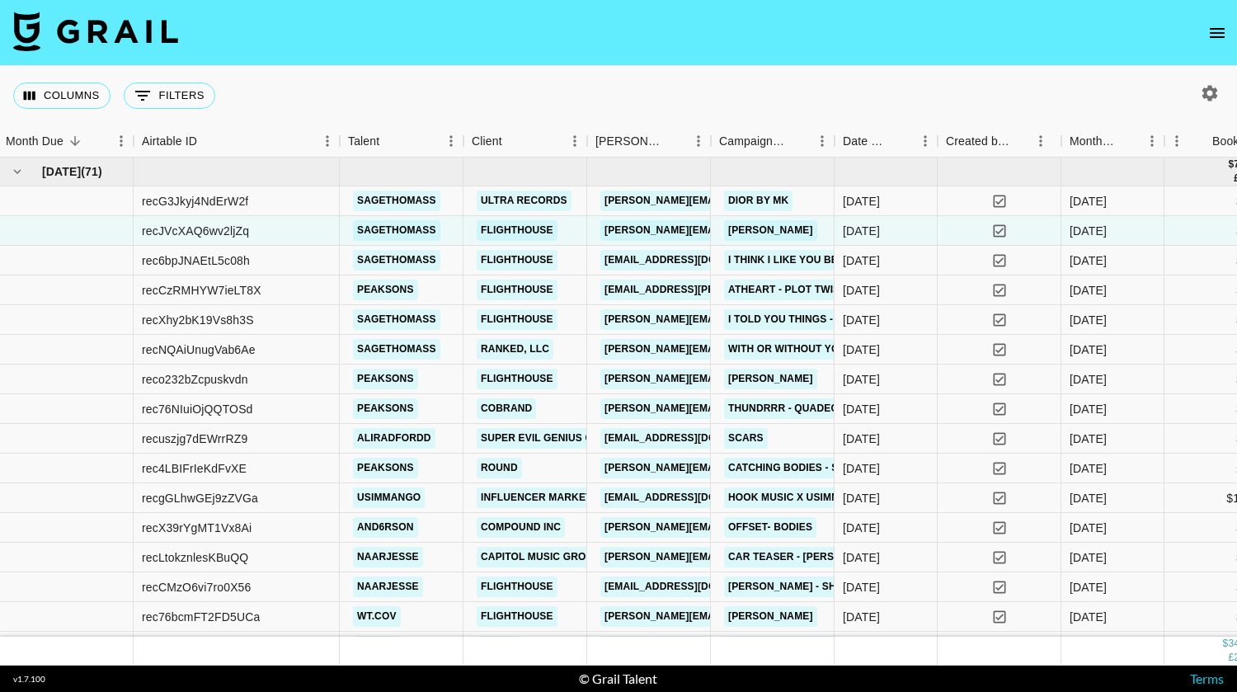
scroll to position [0, 0]
